Goal: Task Accomplishment & Management: Use online tool/utility

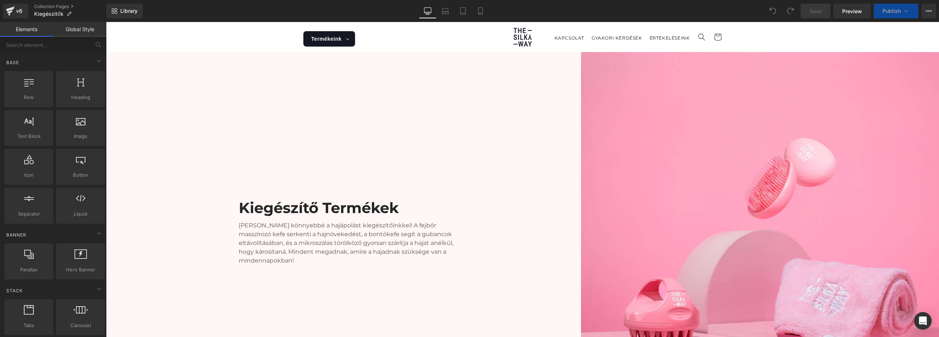
click at [469, 11] on div "Save Preview Publish Scheduled View Live Page View with current Template Save T…" at bounding box center [867, 11] width 141 height 15
click at [469, 11] on icon at bounding box center [929, 10] width 2 height 1
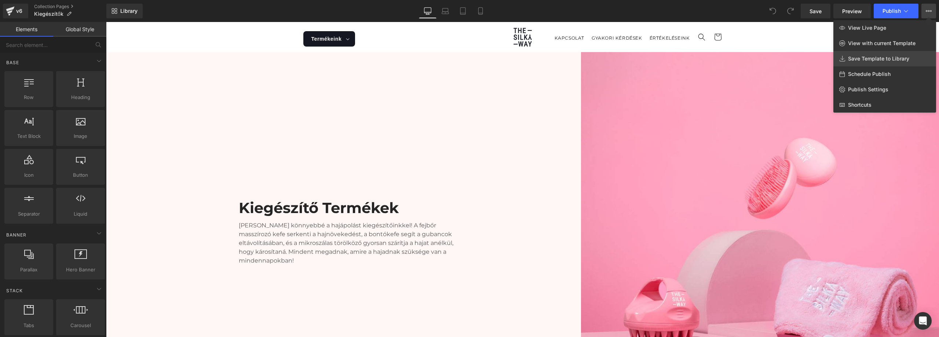
click at [469, 59] on span "Save Template to Library" at bounding box center [878, 58] width 61 height 7
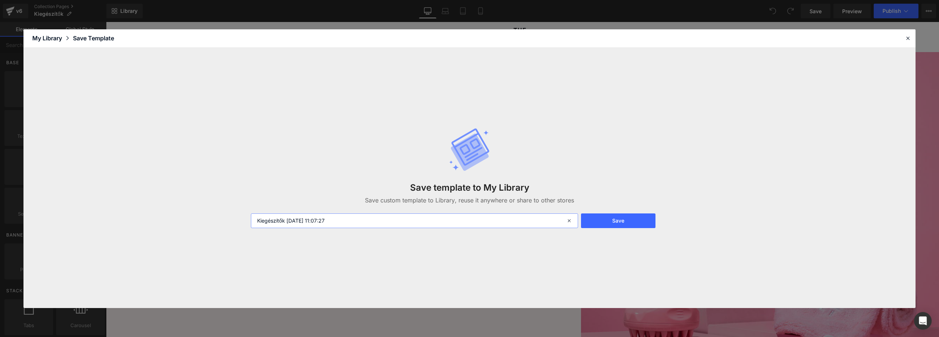
click at [348, 220] on input "Kiegészítők [DATE] 11:07:27" at bounding box center [414, 220] width 327 height 15
drag, startPoint x: 311, startPoint y: 227, endPoint x: 281, endPoint y: 231, distance: 30.0
click at [281, 231] on div "Save template to My Library Save custom template to Library, reuse it anywhere …" at bounding box center [469, 178] width 446 height 130
drag, startPoint x: 350, startPoint y: 221, endPoint x: 316, endPoint y: 224, distance: 34.6
click at [316, 224] on input "Kiegészítők [DATE] 11:07:27" at bounding box center [414, 220] width 327 height 15
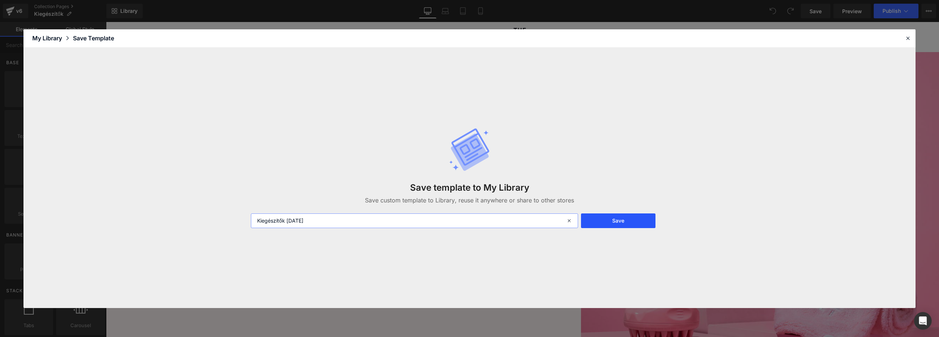
type input "Kiegészítők [DATE]"
click at [469, 216] on button "Save" at bounding box center [618, 220] width 74 height 15
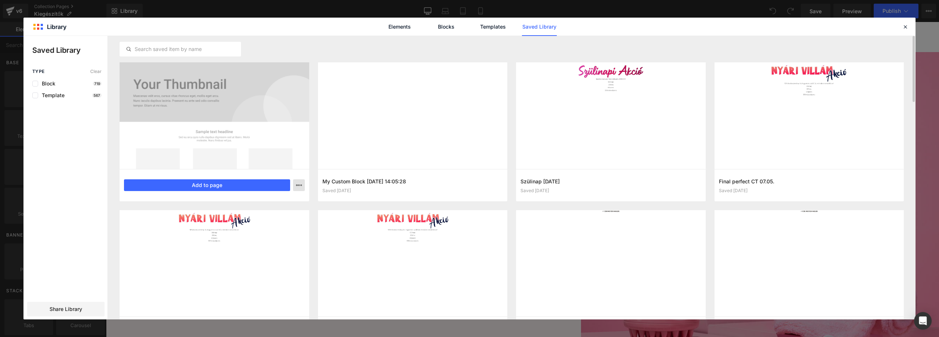
click at [298, 184] on icon "button" at bounding box center [299, 185] width 6 height 6
click at [298, 184] on div at bounding box center [469, 177] width 892 height 283
click at [241, 73] on div at bounding box center [215, 115] width 190 height 107
click at [162, 93] on div at bounding box center [215, 115] width 190 height 107
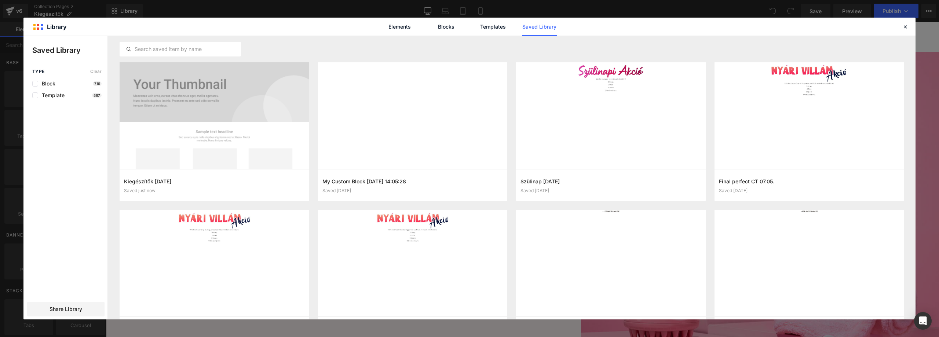
click at [297, 18] on div "Elements Blocks Templates Saved Library" at bounding box center [469, 27] width 892 height 18
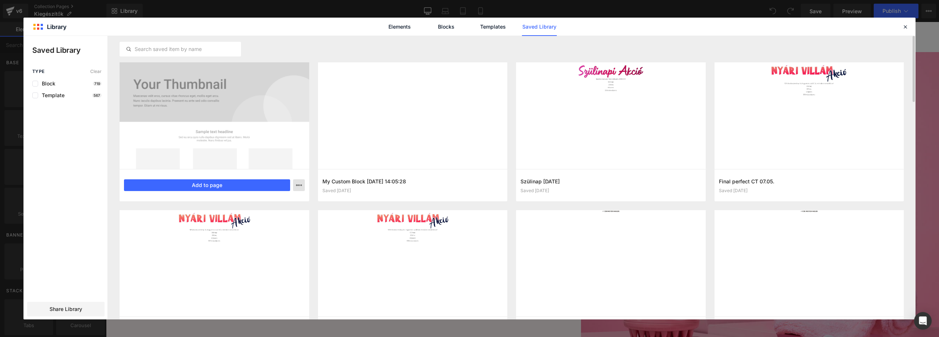
click at [300, 186] on icon "button" at bounding box center [299, 185] width 6 height 6
click at [300, 186] on div at bounding box center [469, 177] width 892 height 283
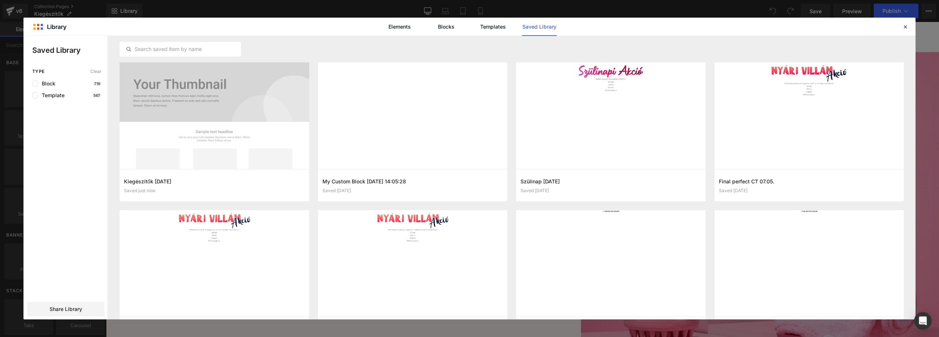
click at [0, 0] on icon "button" at bounding box center [0, 0] width 0 height 0
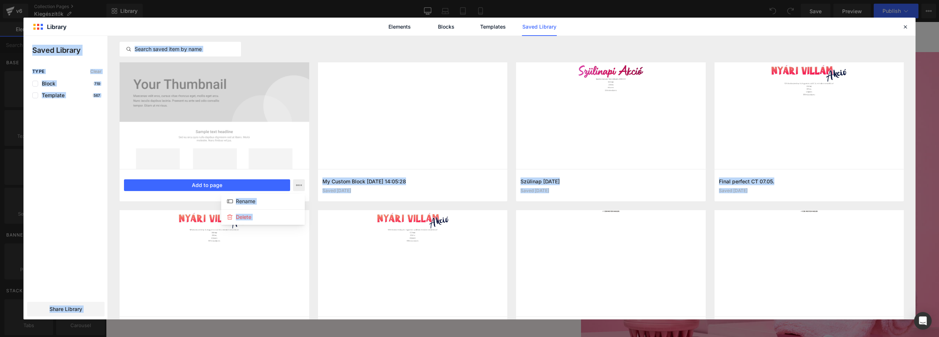
click at [300, 186] on div at bounding box center [469, 177] width 892 height 283
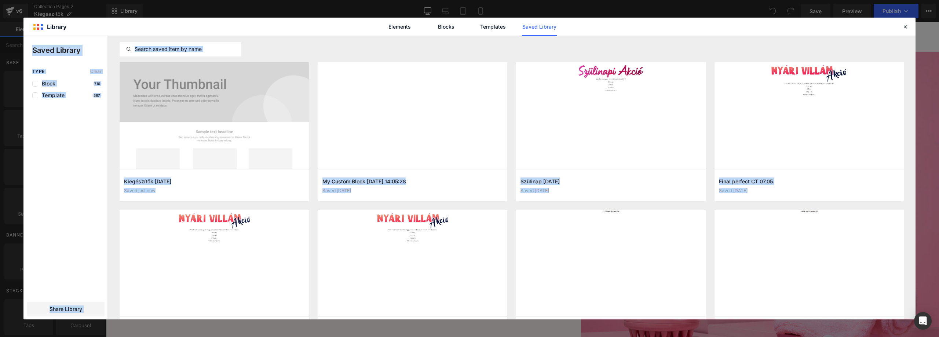
click at [0, 0] on icon "button" at bounding box center [0, 0] width 0 height 0
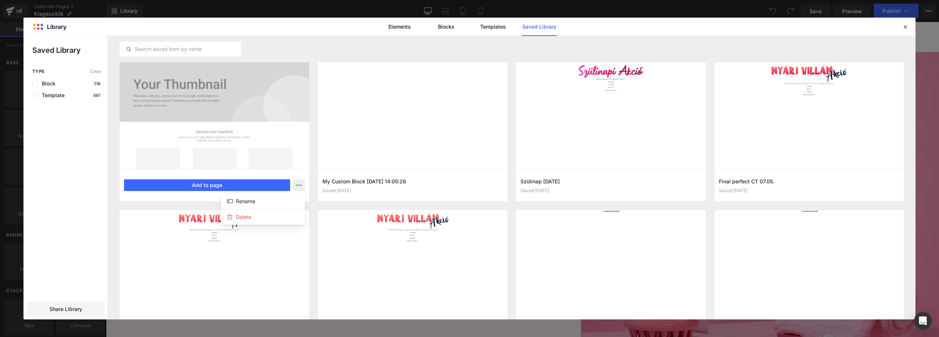
click at [300, 186] on div at bounding box center [469, 177] width 892 height 283
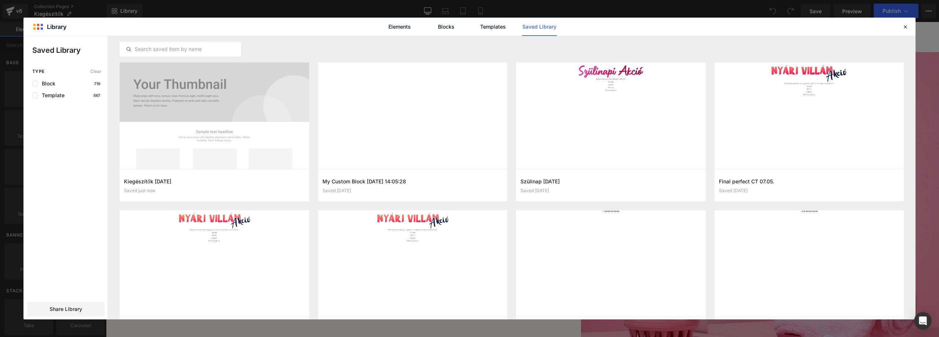
click at [0, 0] on icon "button" at bounding box center [0, 0] width 0 height 0
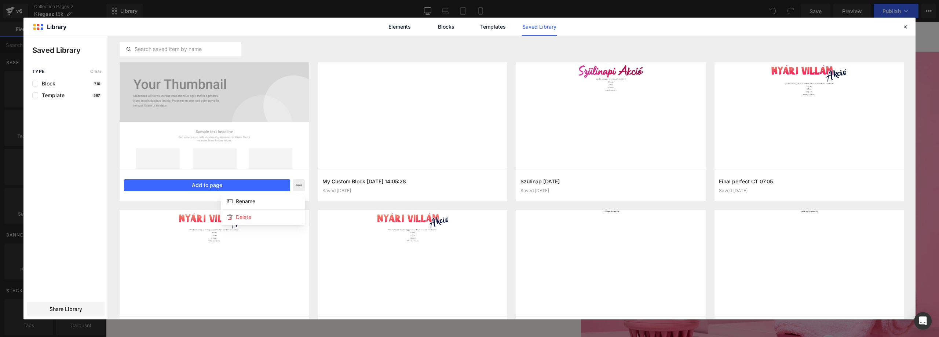
click at [300, 186] on div at bounding box center [469, 177] width 892 height 283
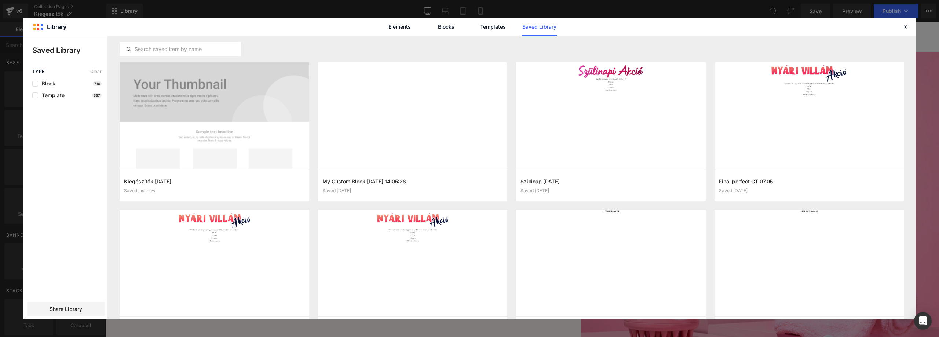
click at [0, 0] on icon "button" at bounding box center [0, 0] width 0 height 0
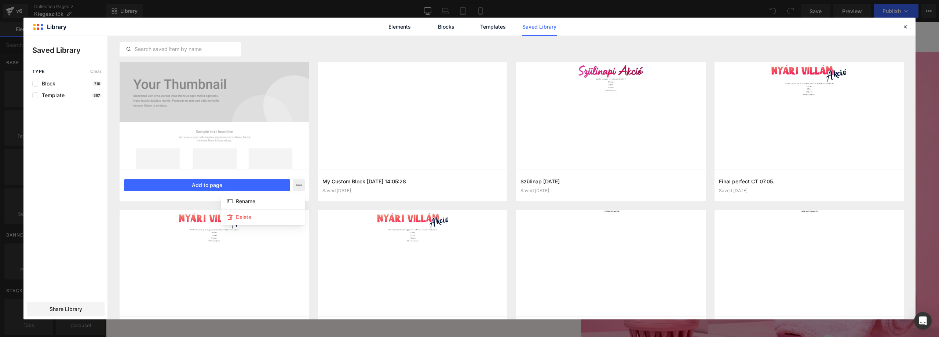
click at [300, 186] on div at bounding box center [469, 177] width 892 height 283
click at [301, 181] on button "button" at bounding box center [299, 185] width 12 height 12
click at [469, 29] on link "Templates" at bounding box center [492, 27] width 35 height 18
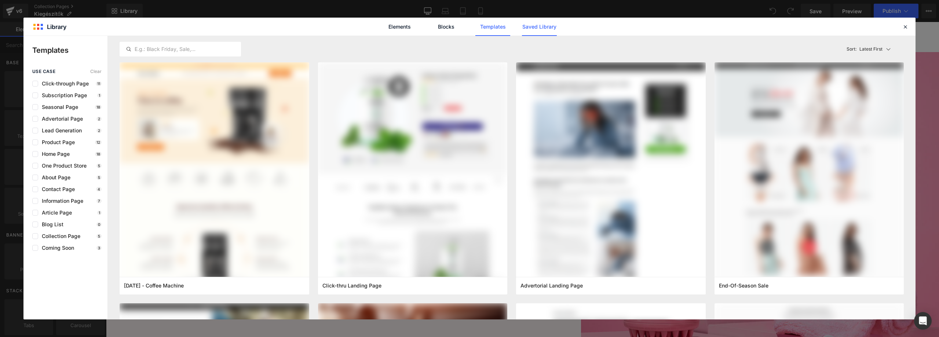
click at [469, 32] on link "Saved Library" at bounding box center [539, 27] width 35 height 18
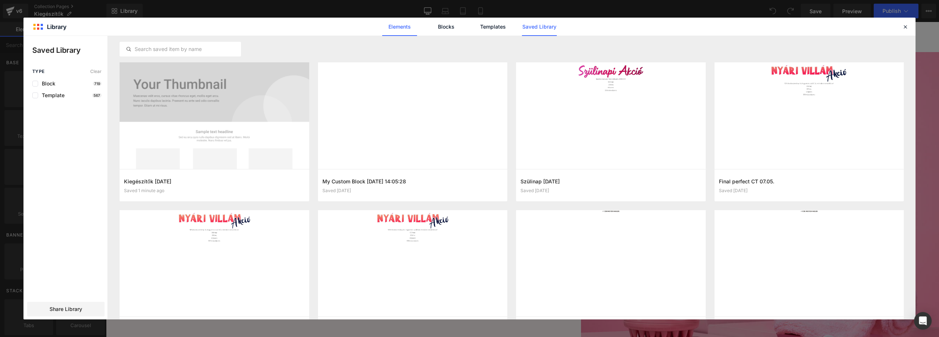
click at [400, 24] on link "Elements" at bounding box center [399, 27] width 35 height 18
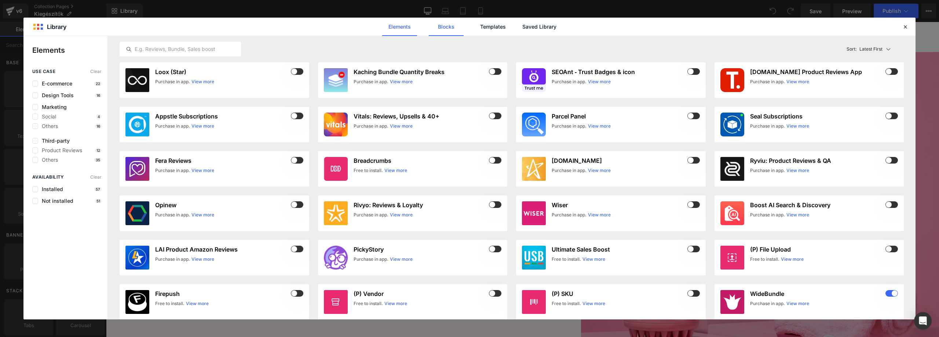
click at [452, 31] on link "Blocks" at bounding box center [446, 27] width 35 height 18
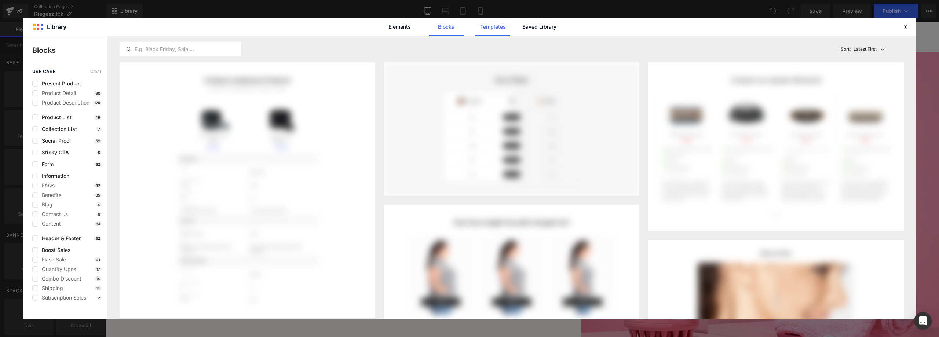
click at [469, 30] on link "Templates" at bounding box center [492, 27] width 35 height 18
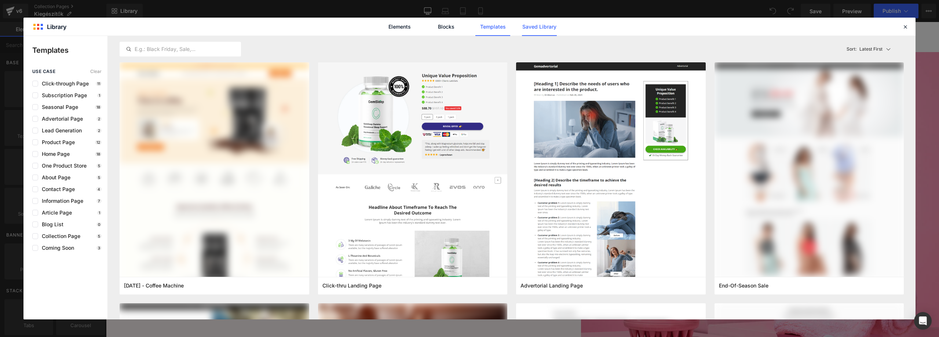
click at [469, 30] on link "Saved Library" at bounding box center [539, 27] width 35 height 18
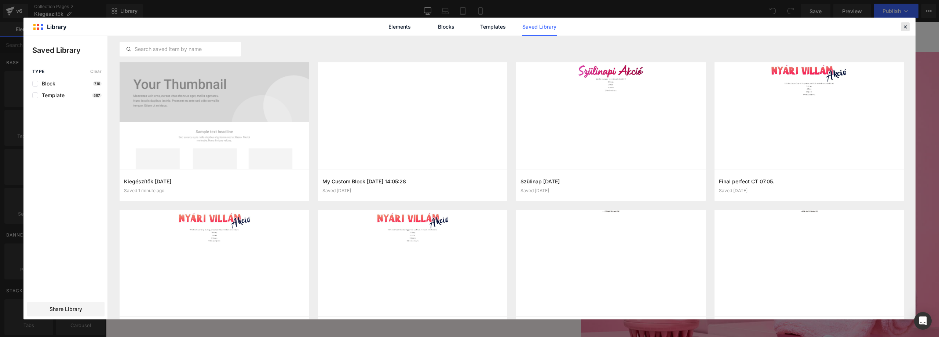
click at [469, 26] on icon at bounding box center [905, 26] width 7 height 7
